Goal: Task Accomplishment & Management: Manage account settings

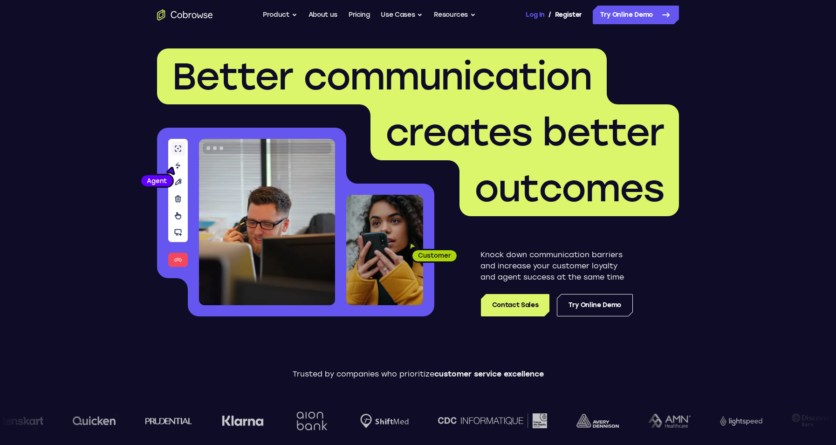
click at [540, 14] on link "Log In" at bounding box center [535, 15] width 19 height 19
click at [436, 42] on header "Better communication creates better outcomes Customer Agent Agent Knock down co…" at bounding box center [418, 186] width 596 height 313
click at [536, 15] on link "Log In" at bounding box center [535, 15] width 19 height 19
click at [381, 32] on header "Better communication creates better outcomes Customer Agent Agent Knock down co…" at bounding box center [418, 186] width 596 height 313
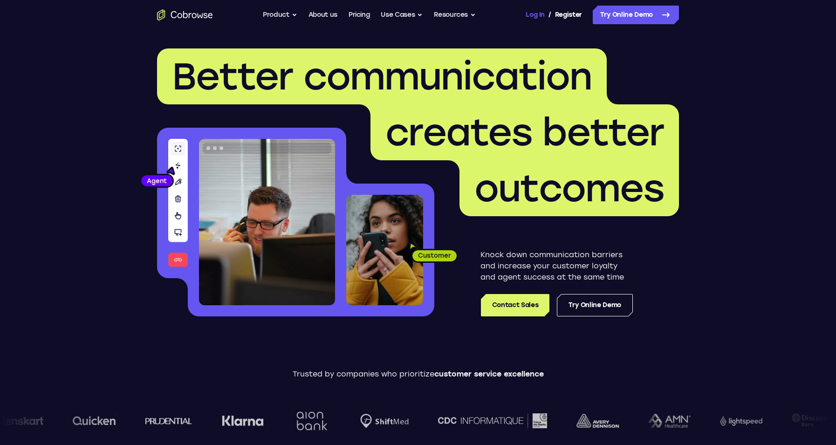
click at [534, 14] on link "Log In" at bounding box center [535, 15] width 19 height 19
click at [529, 14] on link "Log In" at bounding box center [535, 15] width 19 height 19
click at [534, 15] on link "Log In" at bounding box center [535, 15] width 19 height 19
